Goal: Task Accomplishment & Management: Complete application form

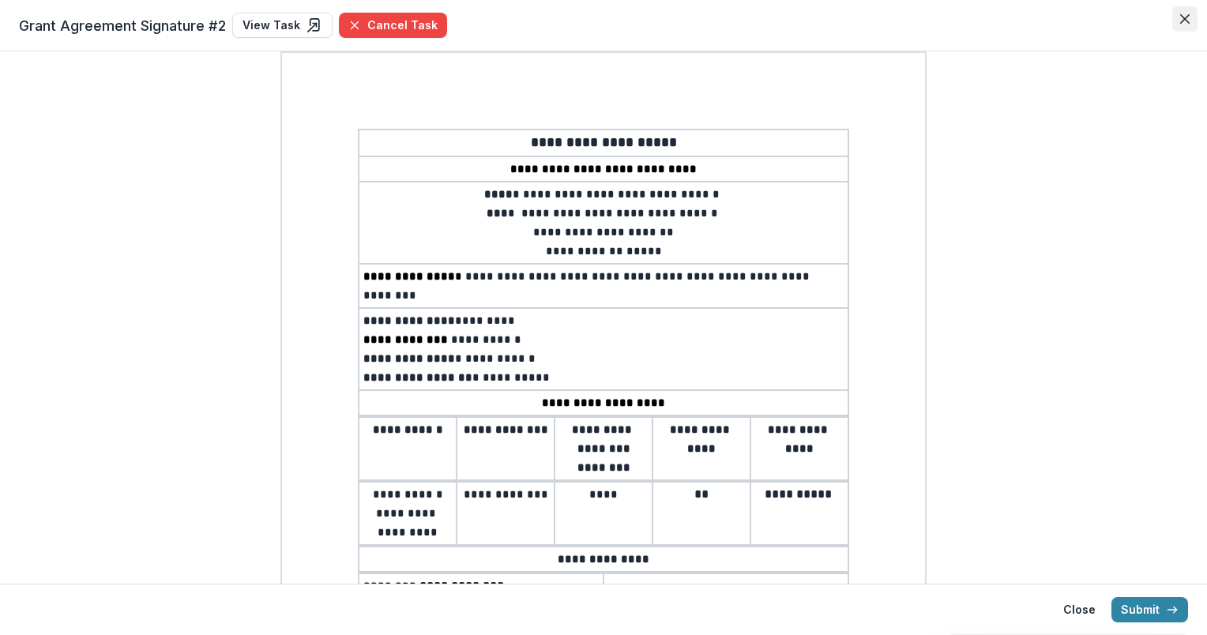
scroll to position [240, 0]
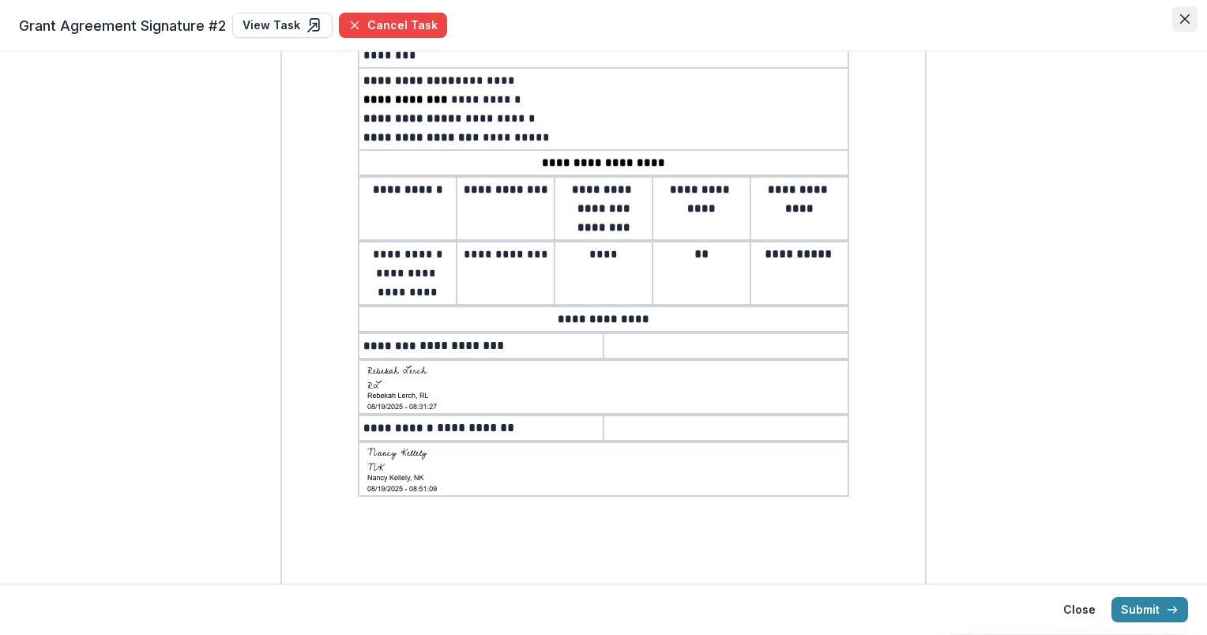
click at [1191, 17] on button "Close" at bounding box center [1184, 18] width 25 height 25
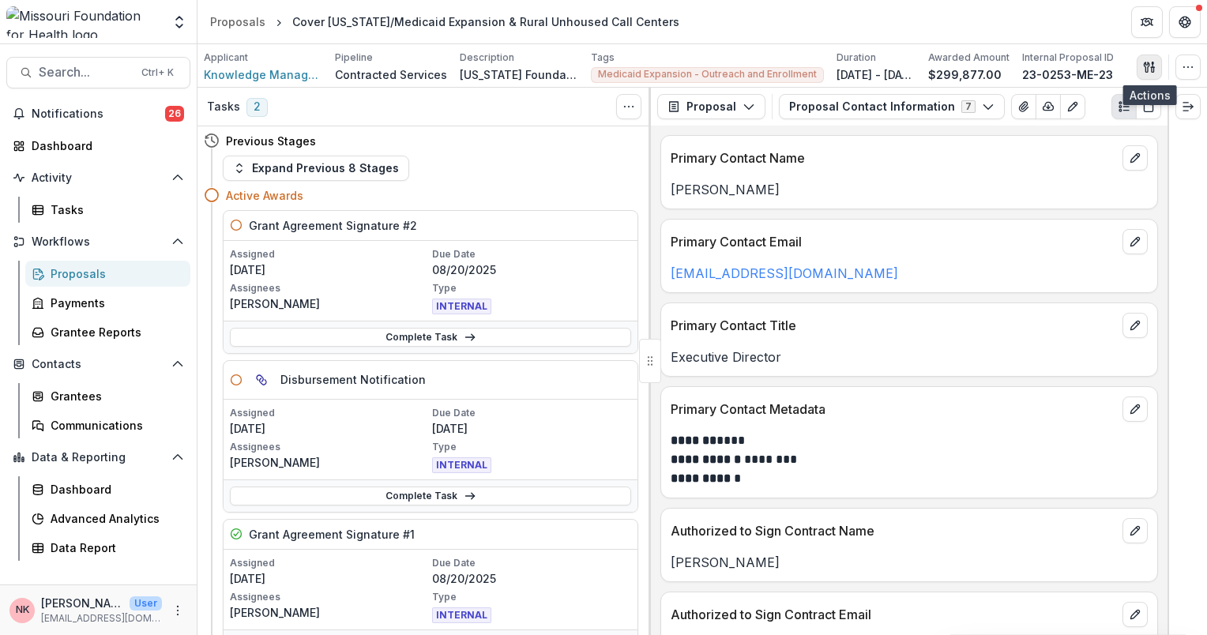
click at [1149, 68] on icon "button" at bounding box center [1149, 67] width 13 height 13
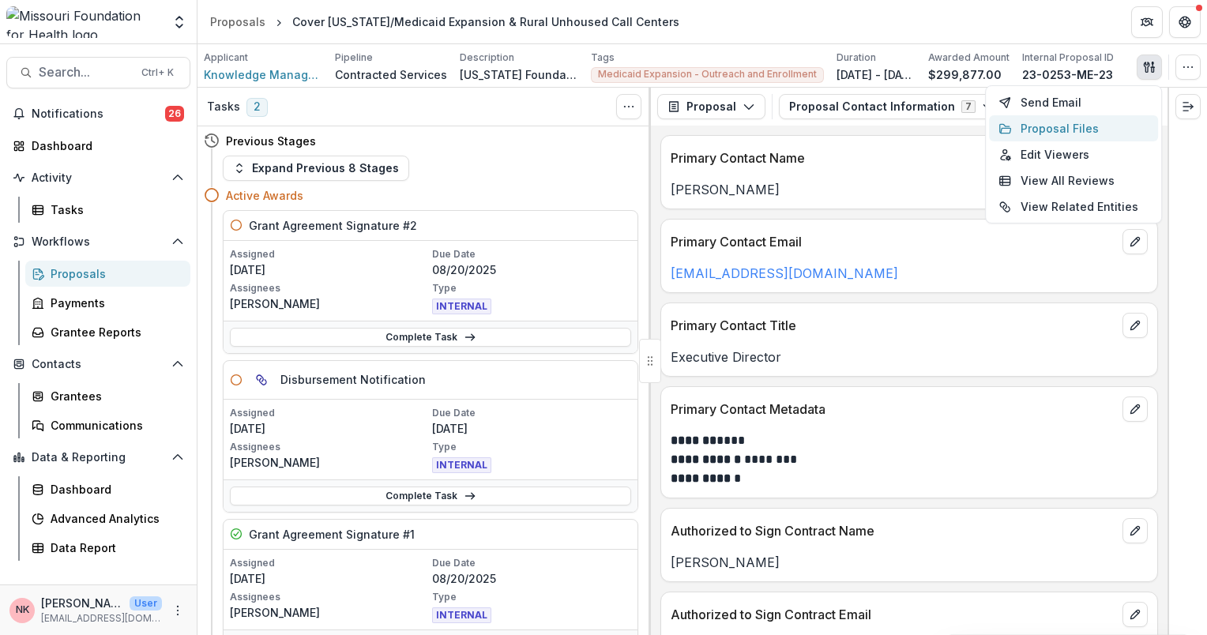
click at [1043, 132] on button "Proposal Files" at bounding box center [1073, 128] width 169 height 26
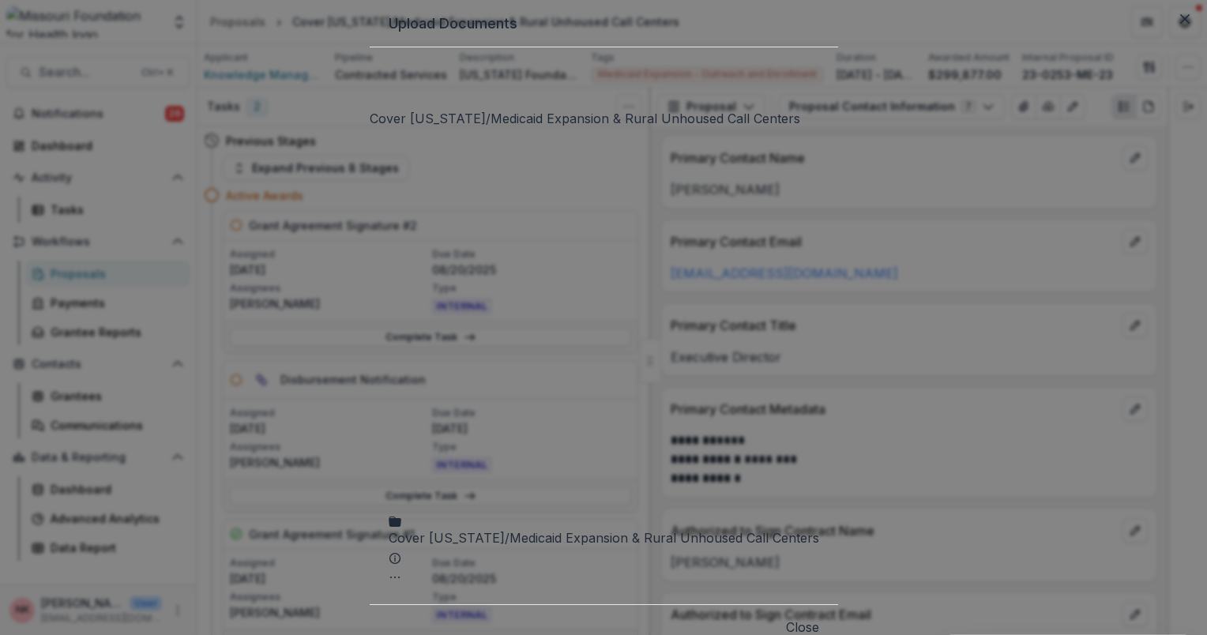
click at [520, 528] on div "Cover [US_STATE]/Medicaid Expansion & Rural Unhoused Call Centers" at bounding box center [604, 537] width 430 height 19
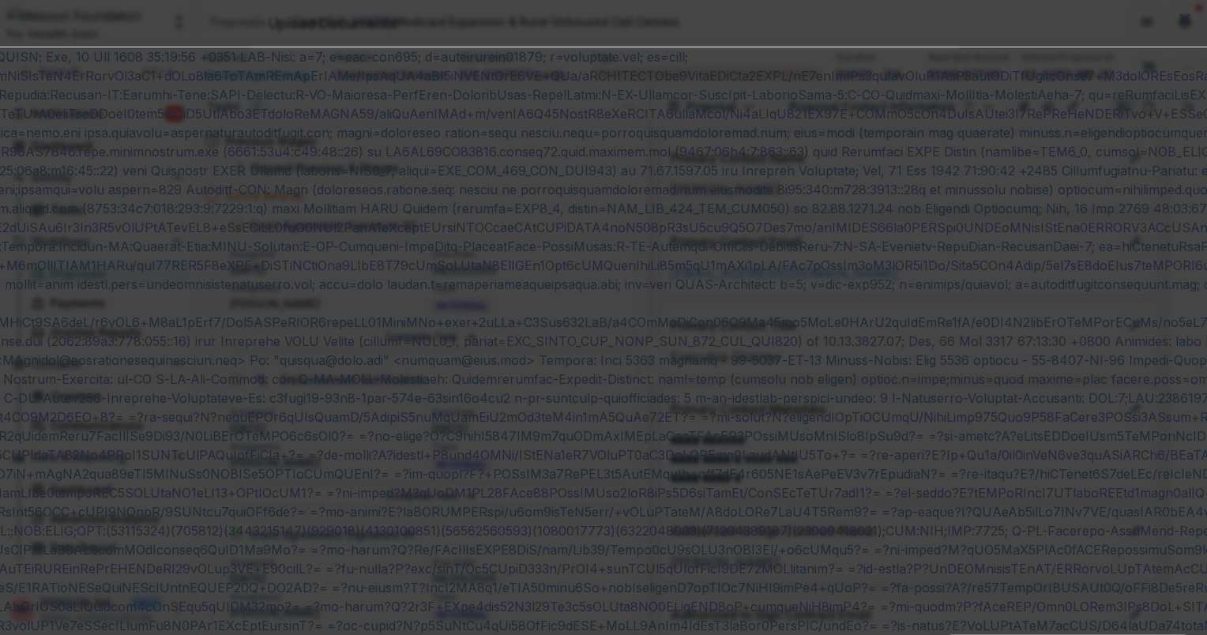
click at [1180, 24] on icon "Close" at bounding box center [1184, 18] width 9 height 9
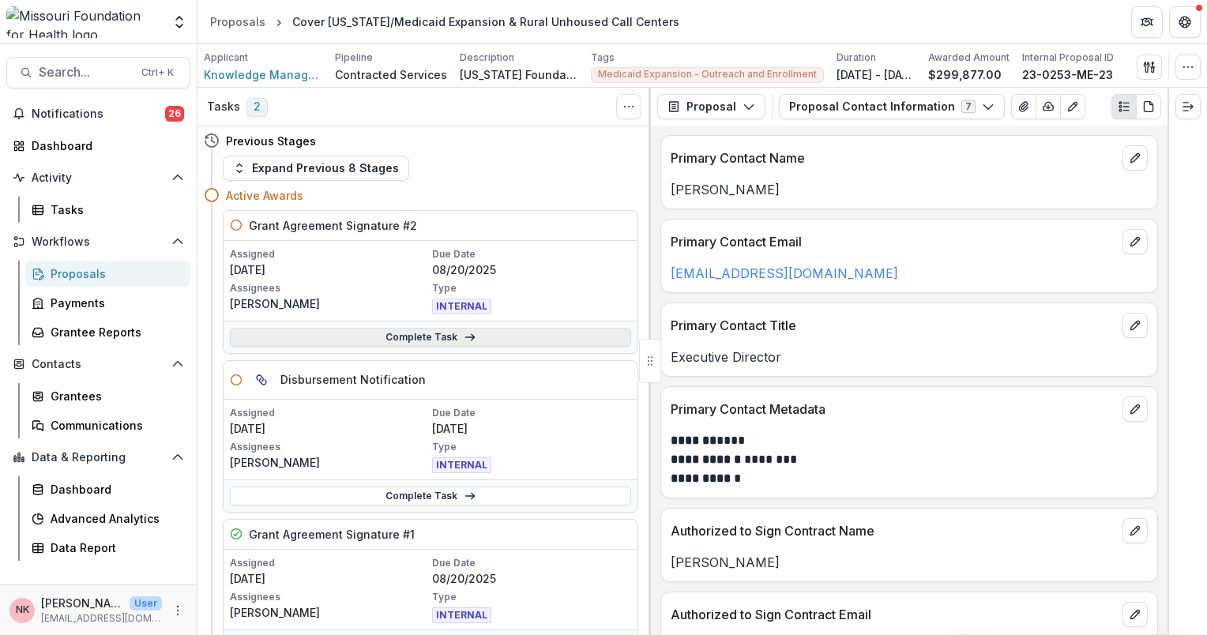
click at [397, 338] on link "Complete Task" at bounding box center [430, 337] width 401 height 19
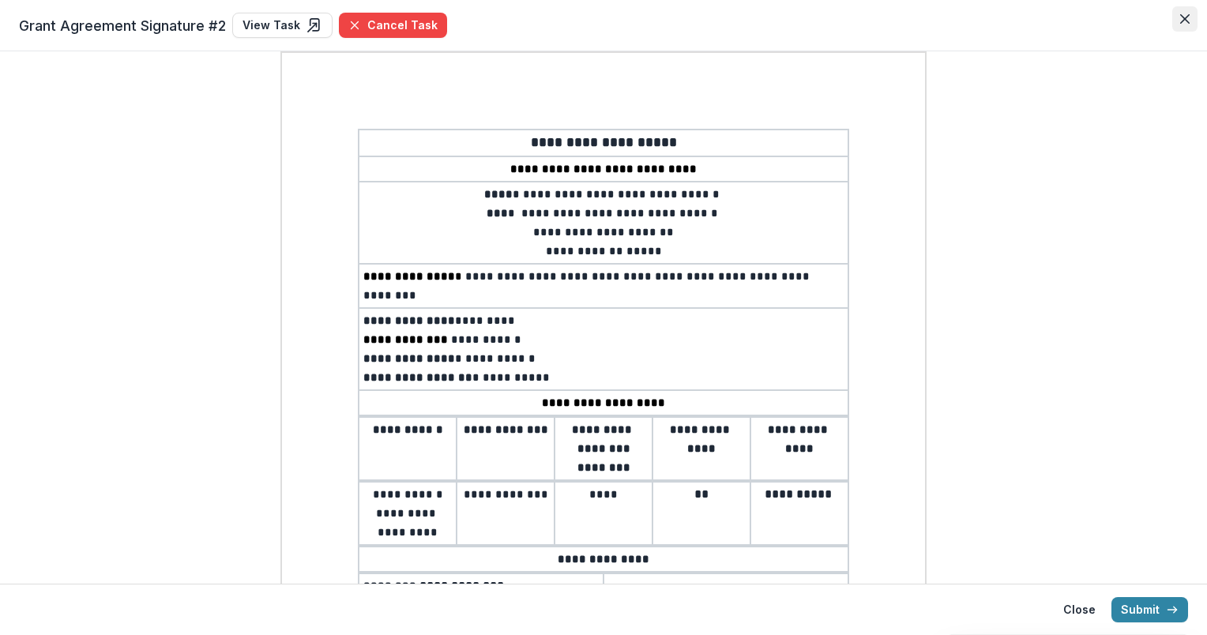
click at [1186, 20] on icon "Close" at bounding box center [1184, 18] width 9 height 9
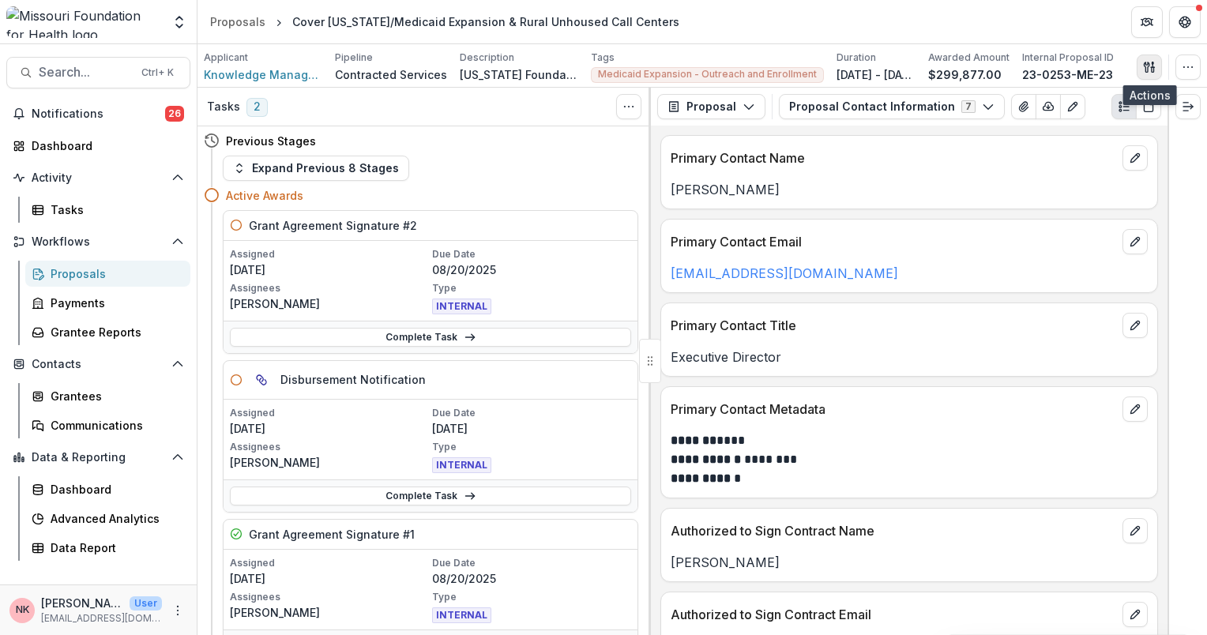
click at [1146, 66] on icon "button" at bounding box center [1149, 67] width 13 height 13
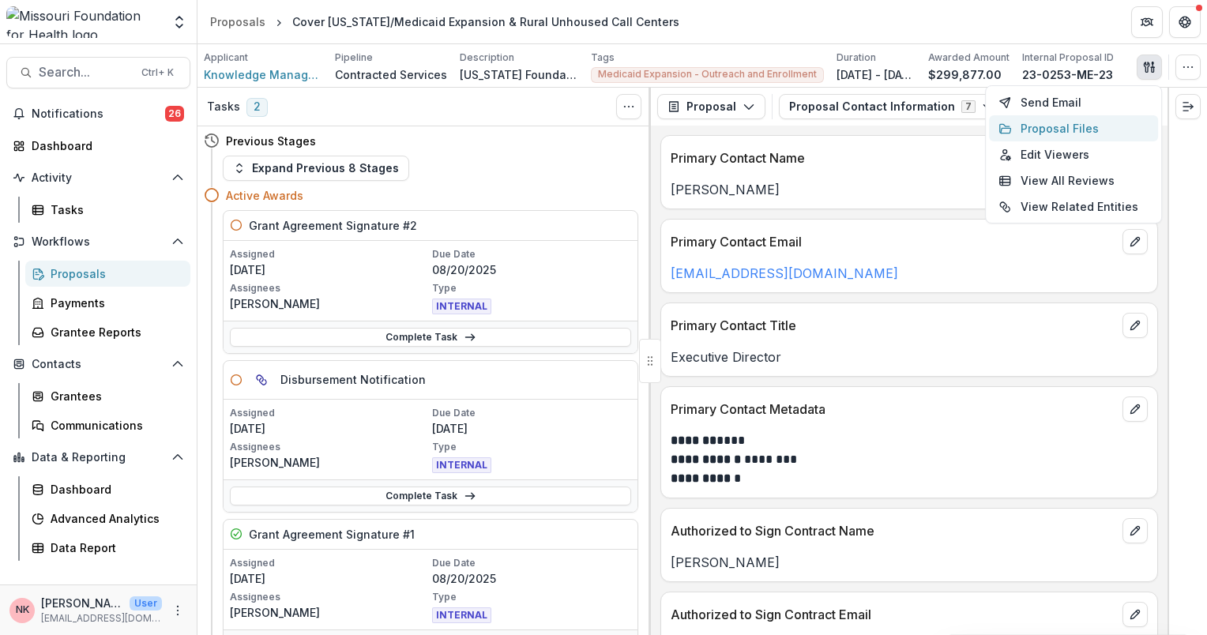
click at [1041, 133] on button "Proposal Files" at bounding box center [1073, 128] width 169 height 26
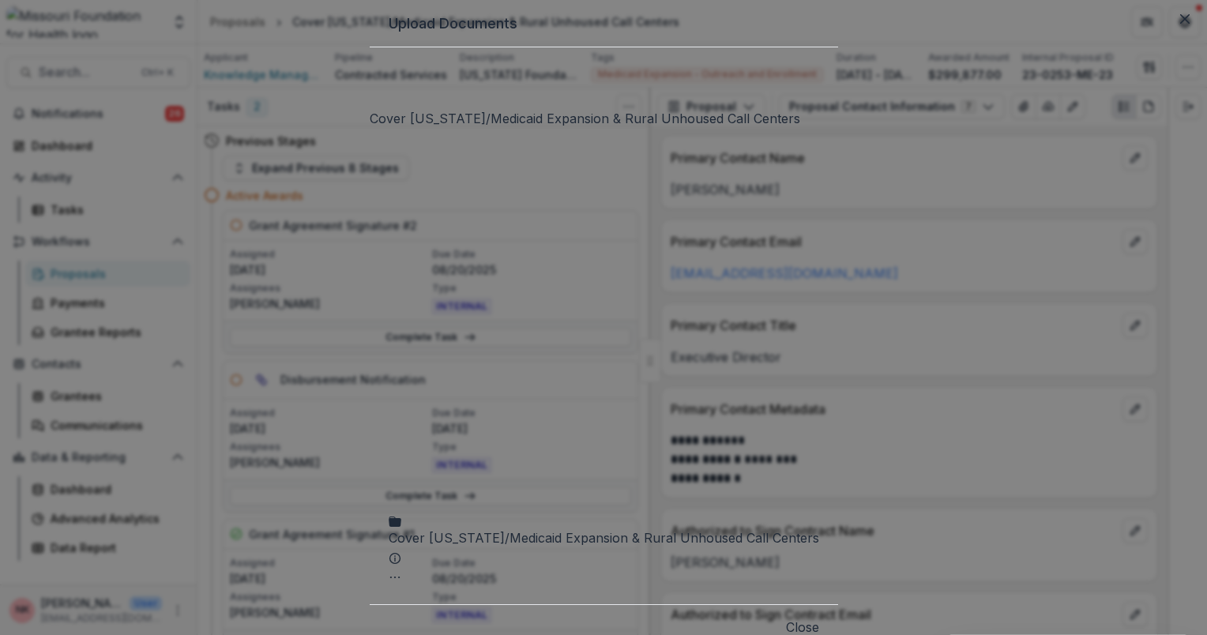
click at [524, 528] on div "Cover [US_STATE]/Medicaid Expansion & Rural Unhoused Call Centers" at bounding box center [604, 537] width 430 height 19
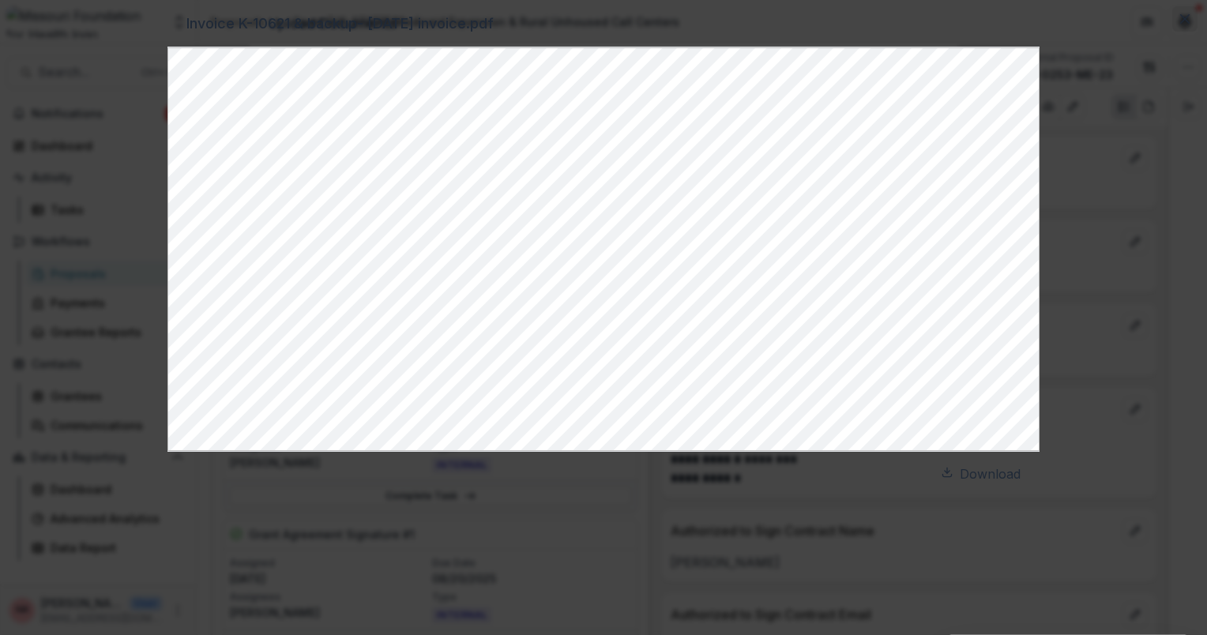
click at [1180, 24] on icon "Close" at bounding box center [1184, 18] width 9 height 9
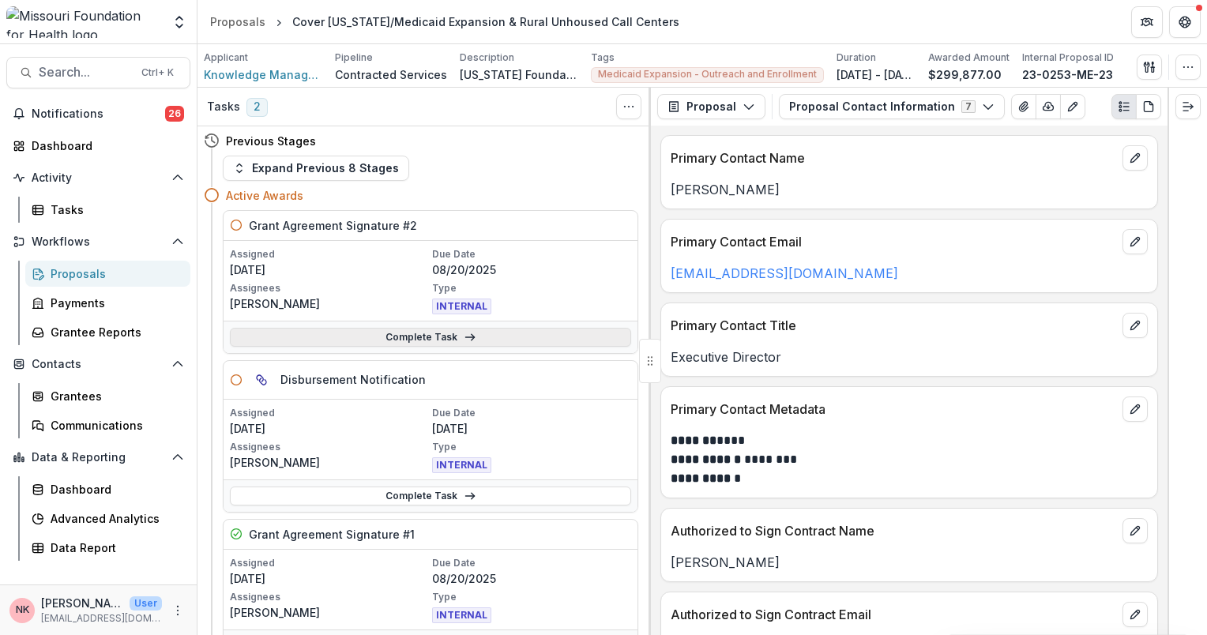
click at [427, 339] on link "Complete Task" at bounding box center [430, 337] width 401 height 19
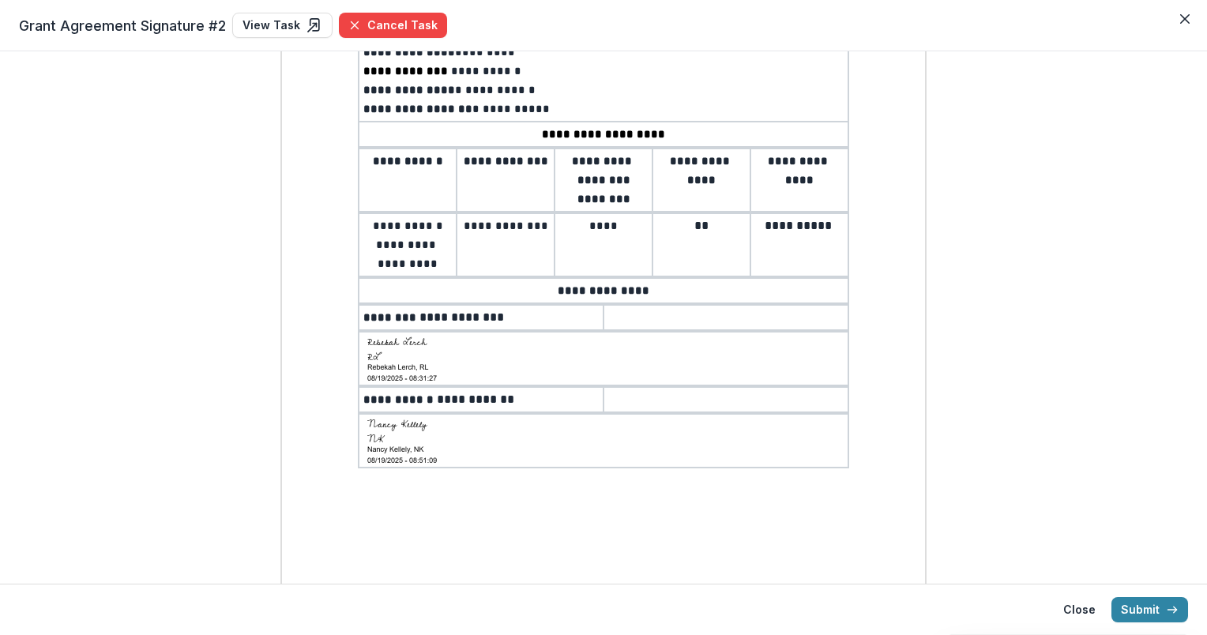
scroll to position [309, 0]
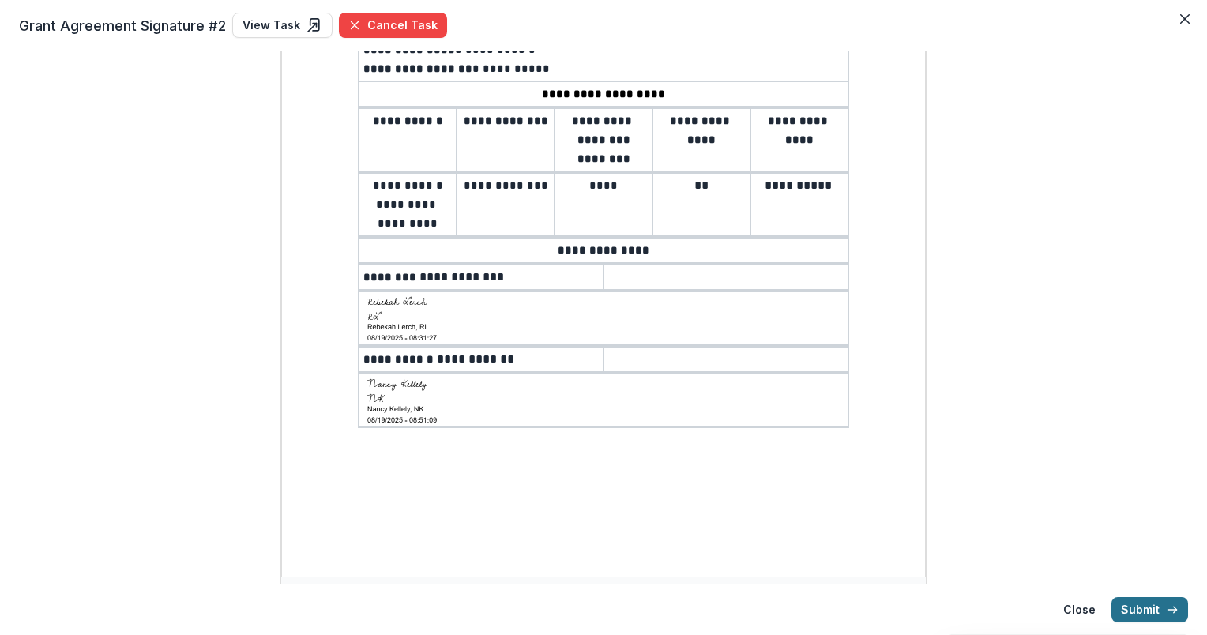
click at [1145, 607] on button "Submit" at bounding box center [1149, 609] width 77 height 25
